Goal: Task Accomplishment & Management: Manage account settings

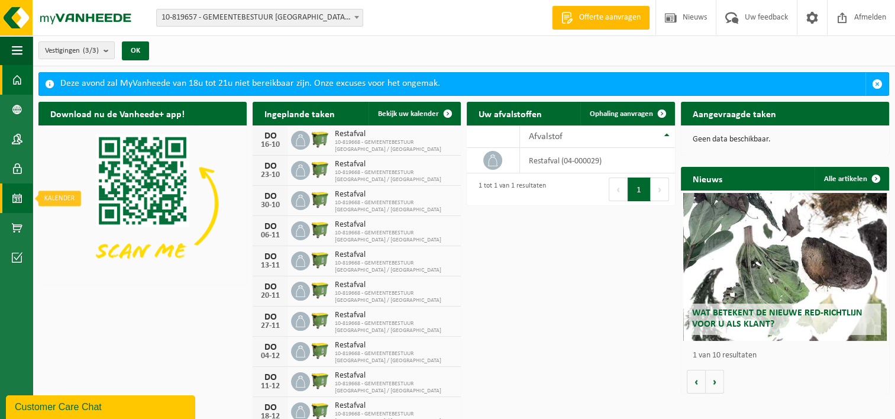
click at [17, 199] on span at bounding box center [17, 198] width 11 height 30
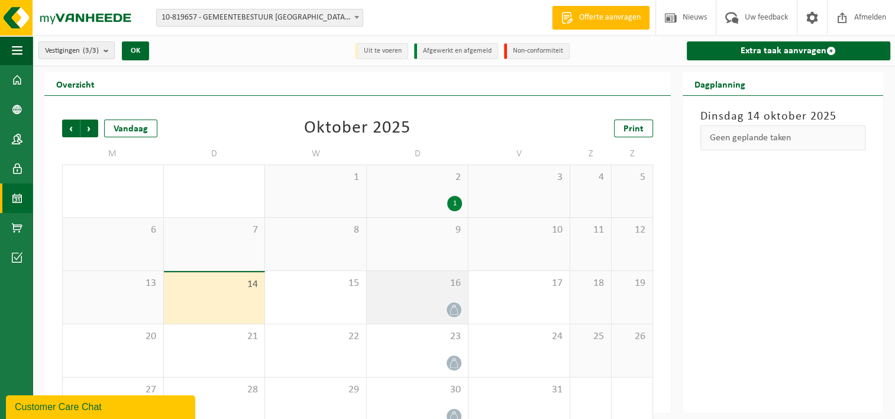
click at [458, 303] on span at bounding box center [454, 309] width 15 height 15
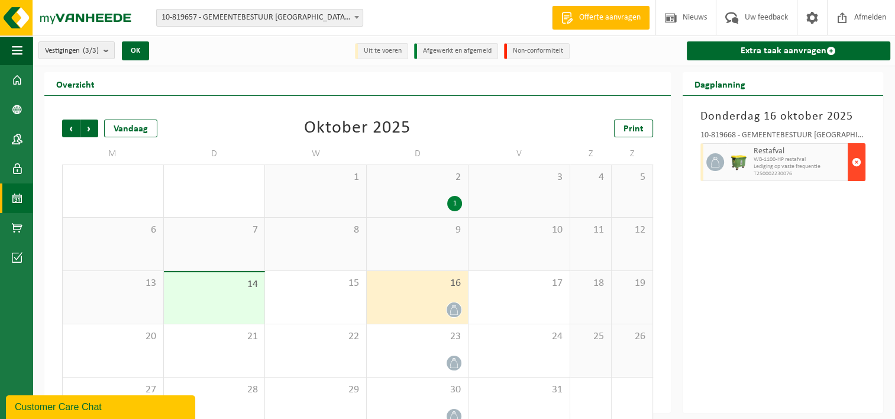
click at [856, 161] on span "button" at bounding box center [856, 162] width 9 height 24
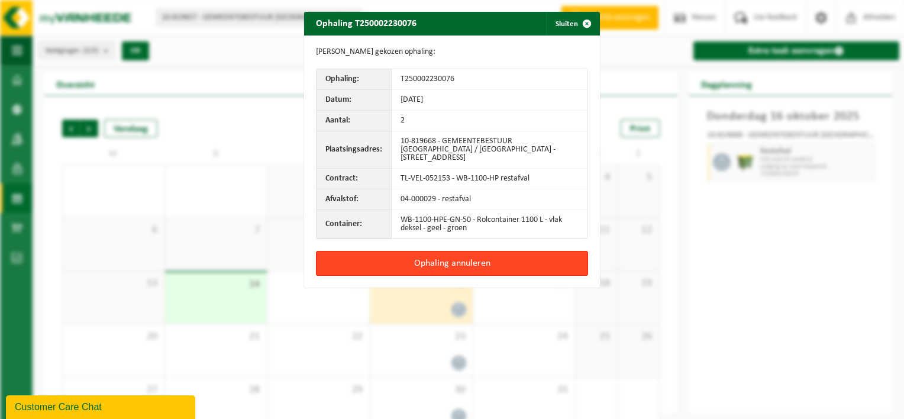
click at [449, 253] on button "Ophaling annuleren" at bounding box center [452, 263] width 272 height 25
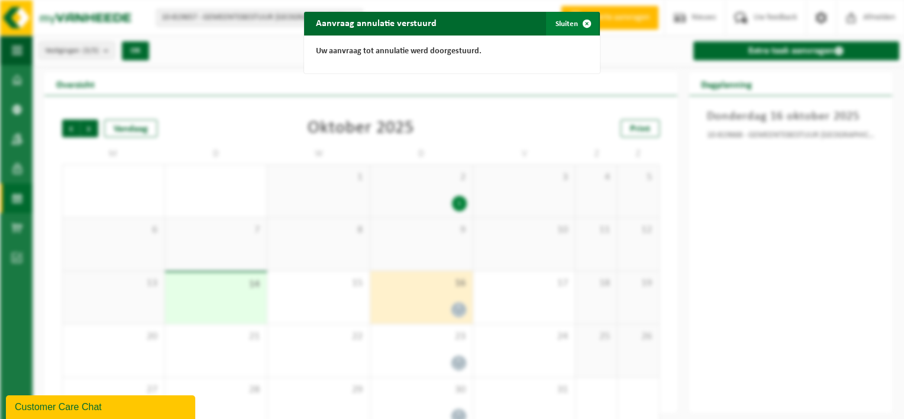
click at [579, 23] on span "button" at bounding box center [587, 24] width 24 height 24
